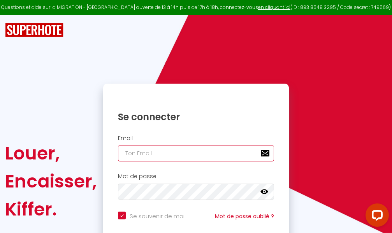
click at [206, 153] on input "email" at bounding box center [196, 153] width 156 height 16
type input "m"
checkbox input "true"
type input "ma"
checkbox input "true"
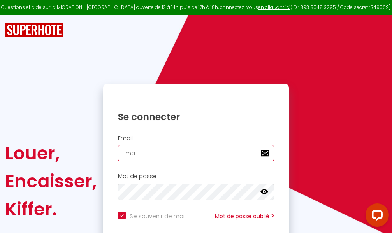
type input "mar"
checkbox input "true"
type input "marc"
checkbox input "true"
type input "marcd"
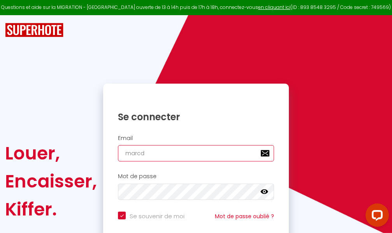
checkbox input "true"
type input "marcdp"
checkbox input "true"
type input "marcdpo"
checkbox input "true"
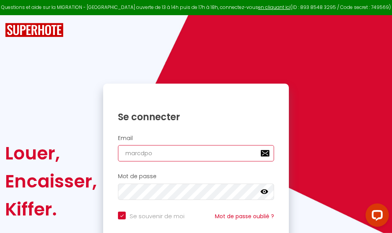
type input "marcdpoz"
checkbox input "true"
type input "marcdpoz."
checkbox input "true"
type input "marcdpoz.l"
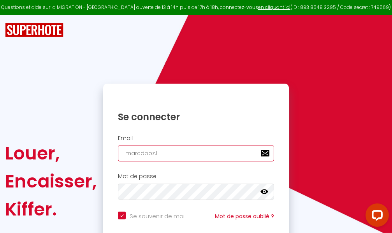
checkbox input "true"
type input "marcdpoz.lo"
checkbox input "true"
type input "marcdpoz.loc"
checkbox input "true"
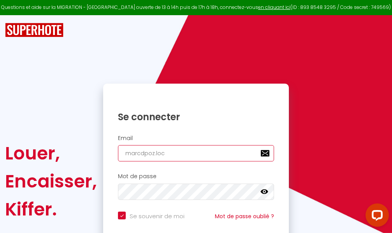
type input "marcdpoz.loca"
checkbox input "true"
type input "marcdpoz.locat"
checkbox input "true"
type input "marcdpoz.locati"
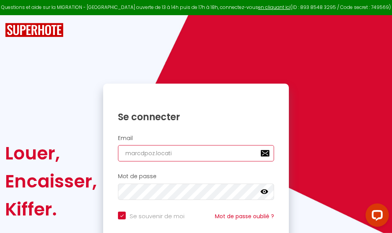
checkbox input "true"
type input "marcdpoz.locatio"
checkbox input "true"
type input "marcdpoz.location"
checkbox input "true"
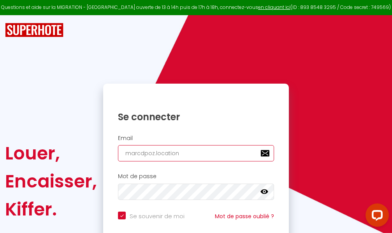
type input "marcdpoz.location@"
checkbox input "true"
type input "marcdpoz.location@g"
checkbox input "true"
type input "marcdpoz.location@gm"
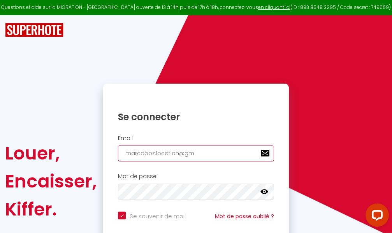
checkbox input "true"
type input "marcdpoz.location@gma"
checkbox input "true"
type input "marcdpoz.location@gmai"
checkbox input "true"
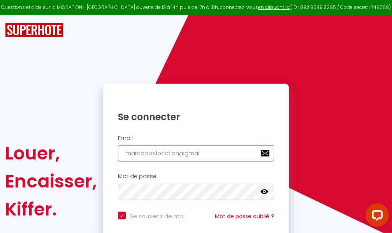
type input "[EMAIL_ADDRESS]"
checkbox input "true"
type input "[EMAIL_ADDRESS]."
checkbox input "true"
type input "marcdpoz.location@gmail.c"
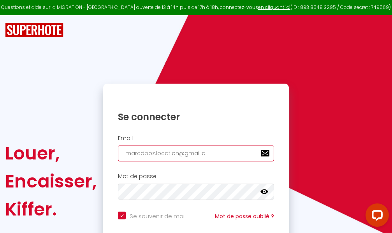
checkbox input "true"
type input "[EMAIL_ADDRESS][DOMAIN_NAME]"
checkbox input "true"
type input "[EMAIL_ADDRESS][DOMAIN_NAME]"
checkbox input "true"
